Goal: Navigation & Orientation: Find specific page/section

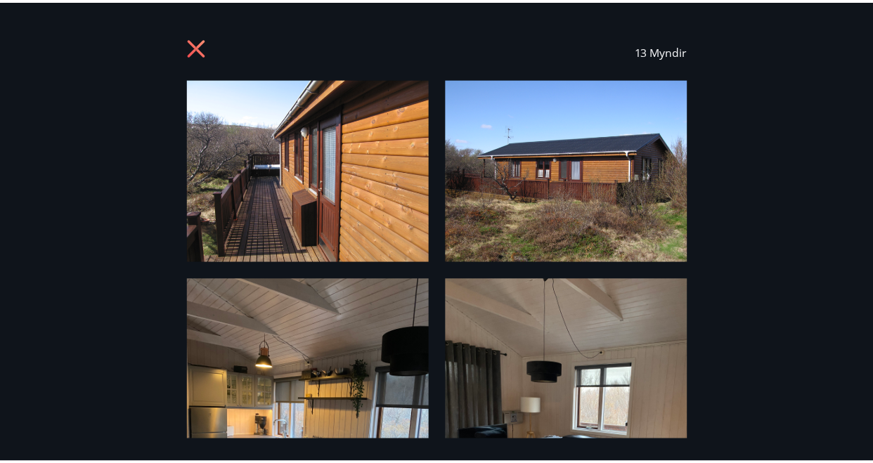
scroll to position [141, 0]
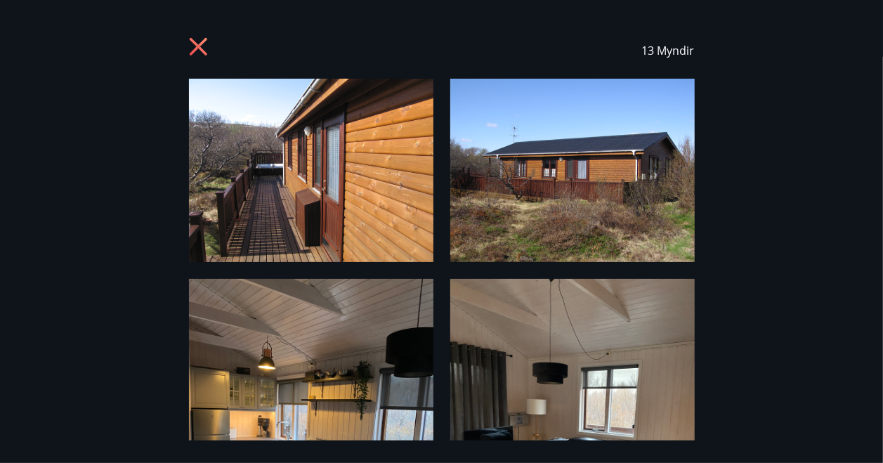
click at [197, 46] on icon at bounding box center [198, 47] width 4 height 4
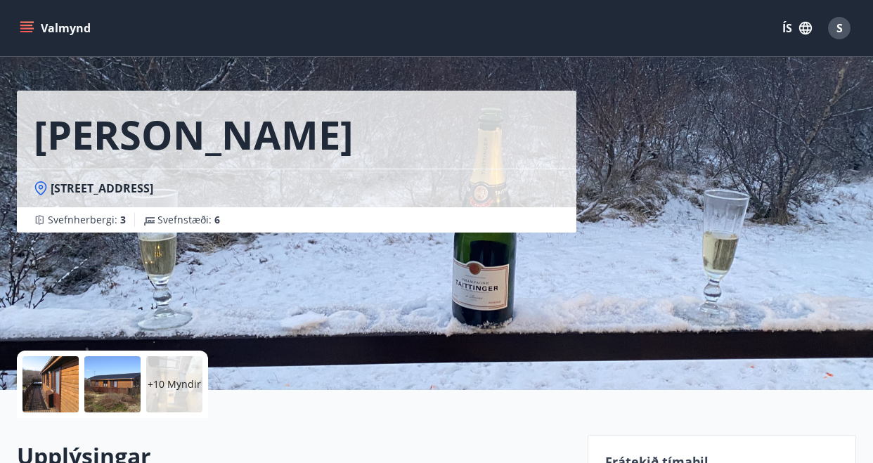
scroll to position [0, 0]
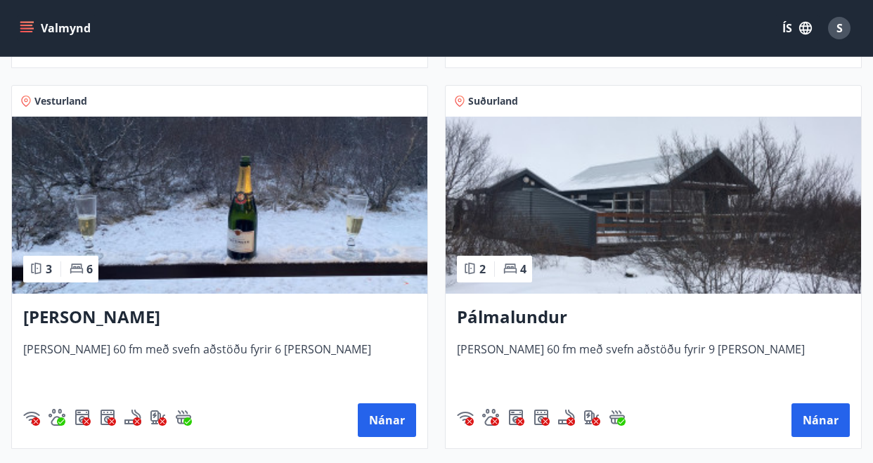
scroll to position [608, 0]
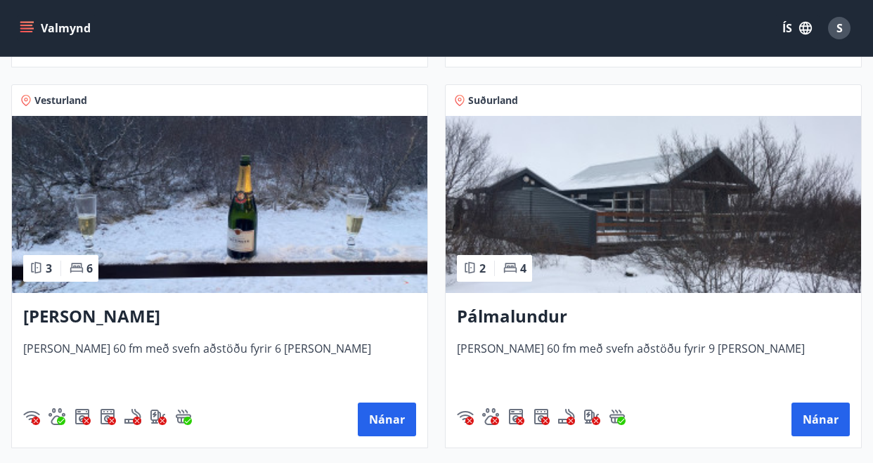
click at [591, 217] on img at bounding box center [652, 204] width 415 height 177
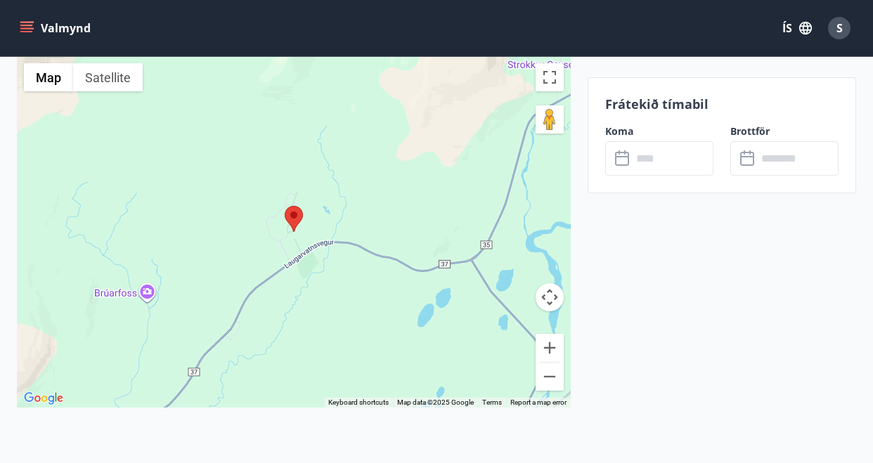
scroll to position [2327, 0]
click at [551, 377] on button "Zoom out" at bounding box center [549, 376] width 28 height 28
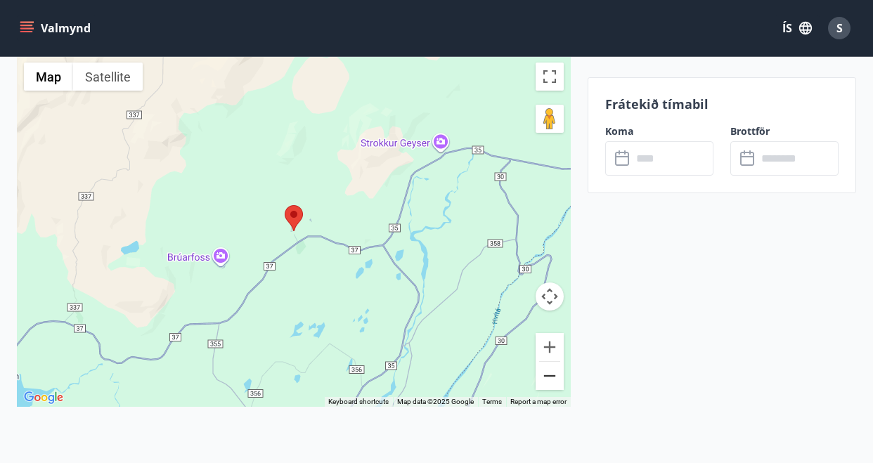
click at [551, 377] on button "Zoom out" at bounding box center [549, 376] width 28 height 28
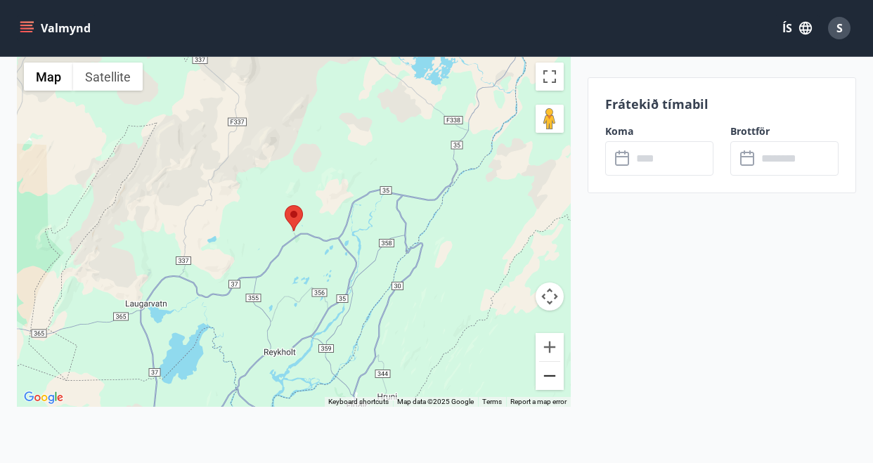
click at [551, 377] on button "Zoom out" at bounding box center [549, 376] width 28 height 28
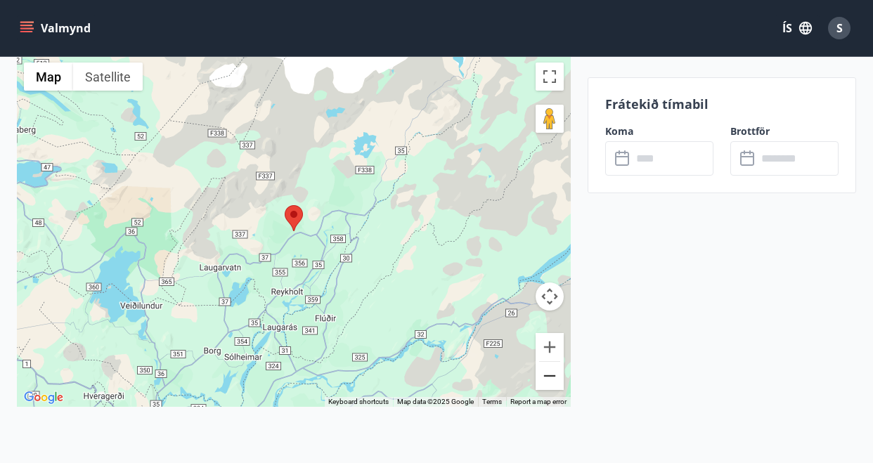
click at [551, 377] on button "Zoom out" at bounding box center [549, 376] width 28 height 28
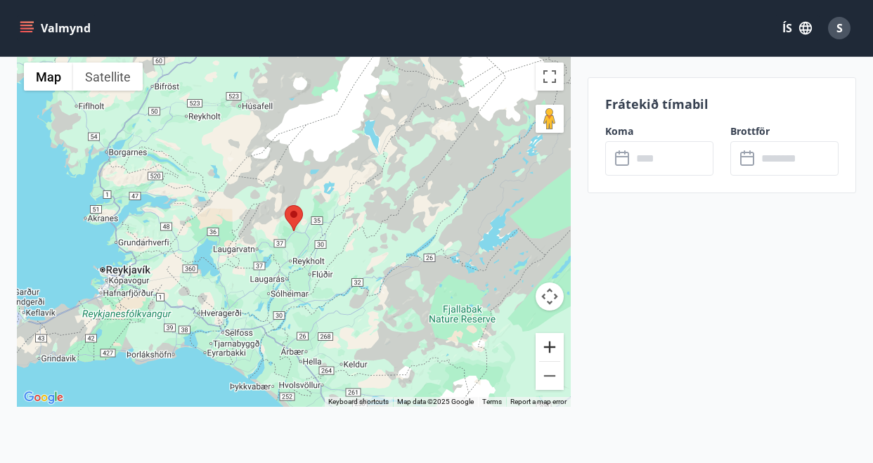
click at [551, 351] on button "Zoom in" at bounding box center [549, 347] width 28 height 28
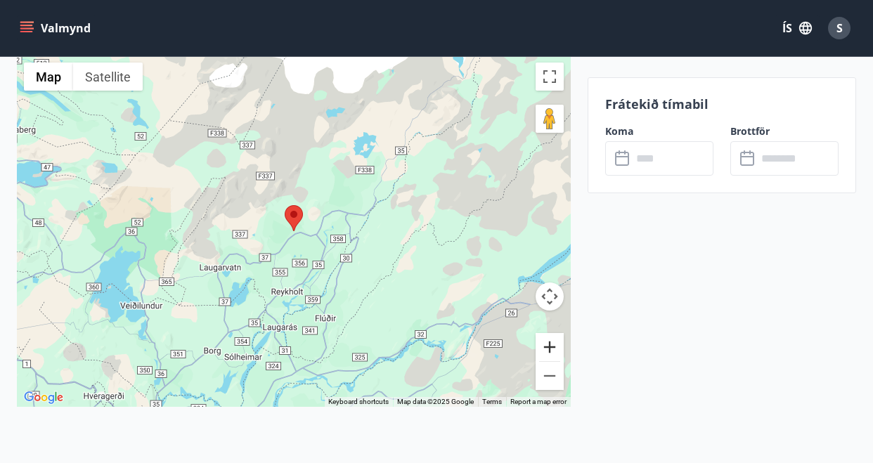
click at [551, 351] on button "Zoom in" at bounding box center [549, 347] width 28 height 28
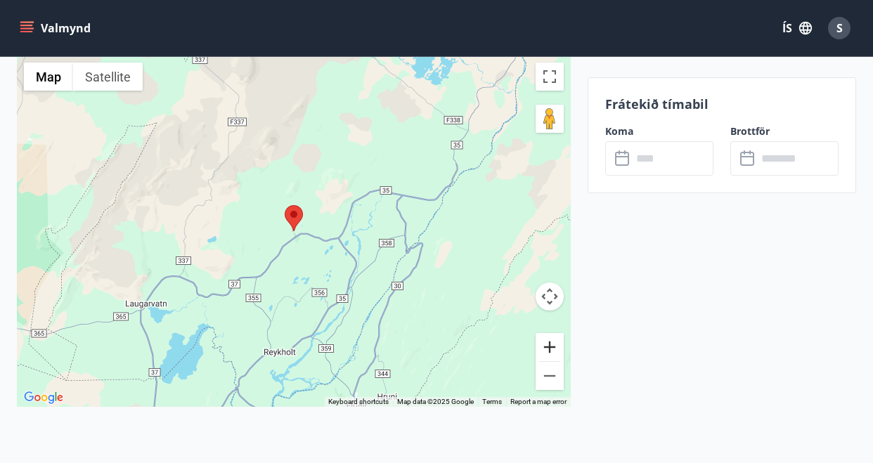
click at [551, 351] on button "Zoom in" at bounding box center [549, 347] width 28 height 28
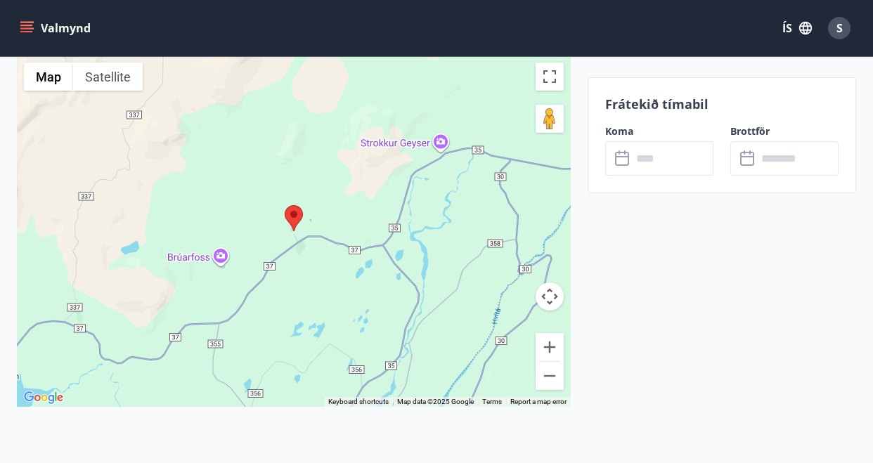
click at [194, 254] on div at bounding box center [294, 231] width 554 height 351
